Goal: Navigation & Orientation: Find specific page/section

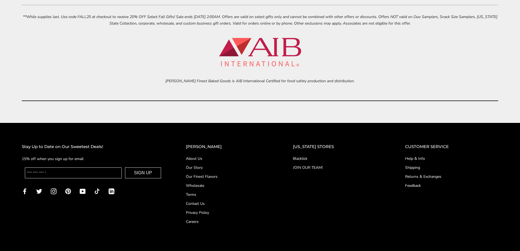
scroll to position [2519, 0]
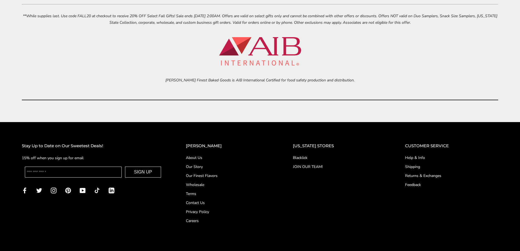
click at [206, 185] on link "Wholesale" at bounding box center [228, 185] width 85 height 6
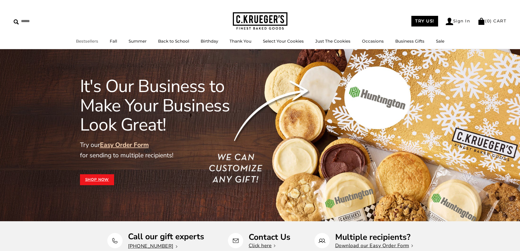
click at [93, 42] on link "Bestsellers" at bounding box center [87, 41] width 22 height 5
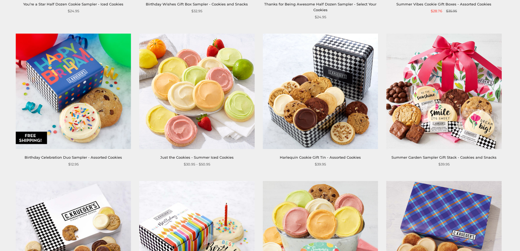
scroll to position [519, 0]
